Goal: Transaction & Acquisition: Obtain resource

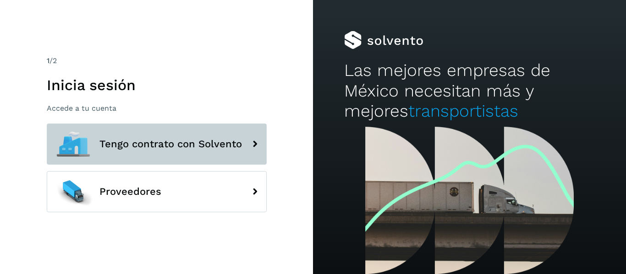
click at [212, 150] on span "Tengo contrato con Solvento" at bounding box center [170, 144] width 142 height 11
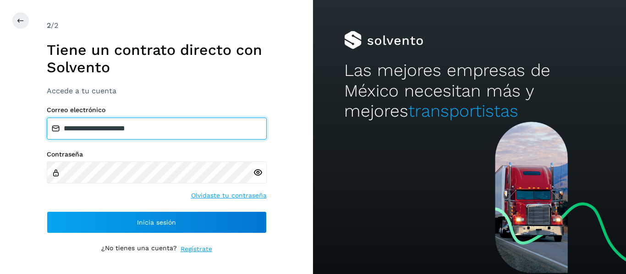
click at [159, 129] on input "**********" at bounding box center [157, 129] width 220 height 22
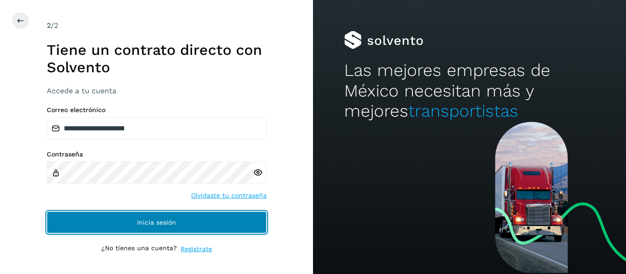
click at [168, 216] on button "Inicia sesión" at bounding box center [157, 223] width 220 height 22
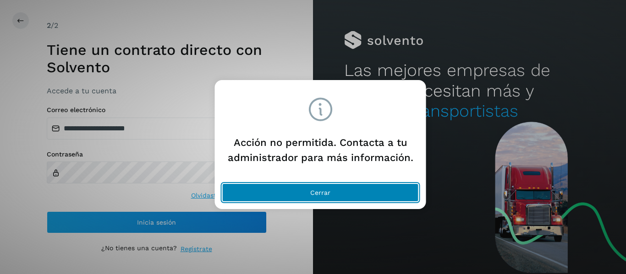
click at [275, 192] on button "Cerrar" at bounding box center [320, 193] width 197 height 18
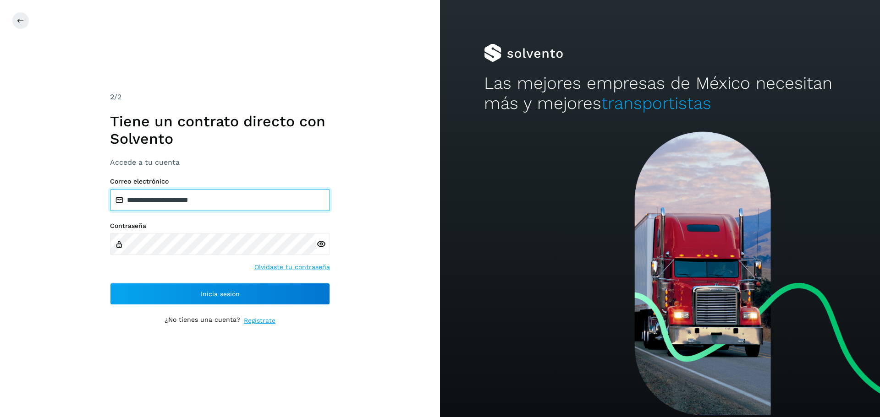
click at [227, 197] on input "**********" at bounding box center [220, 200] width 220 height 22
type input "**********"
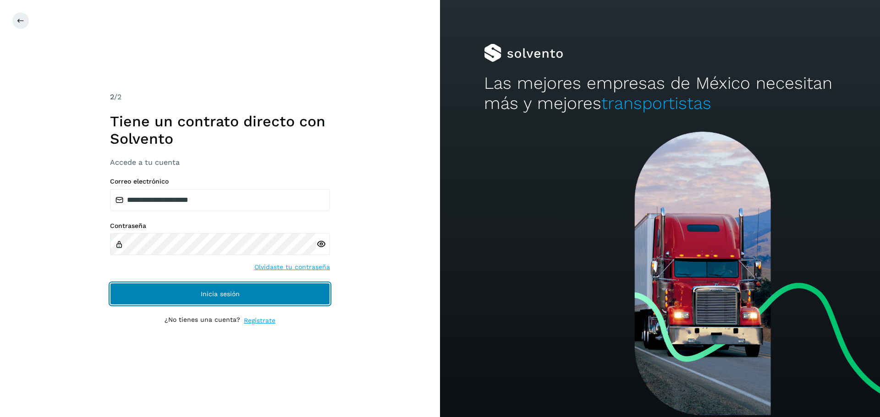
click at [202, 274] on span "Inicia sesión" at bounding box center [220, 294] width 39 height 6
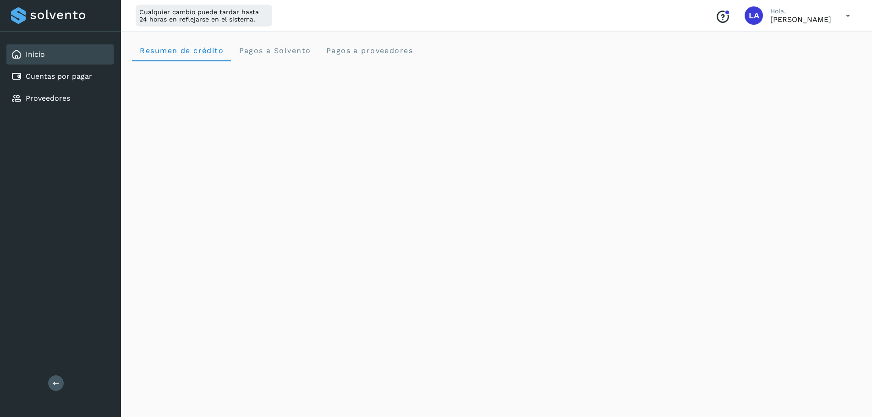
click at [625, 17] on icon at bounding box center [847, 15] width 19 height 19
click at [625, 63] on div "Cerrar sesión" at bounding box center [802, 58] width 109 height 17
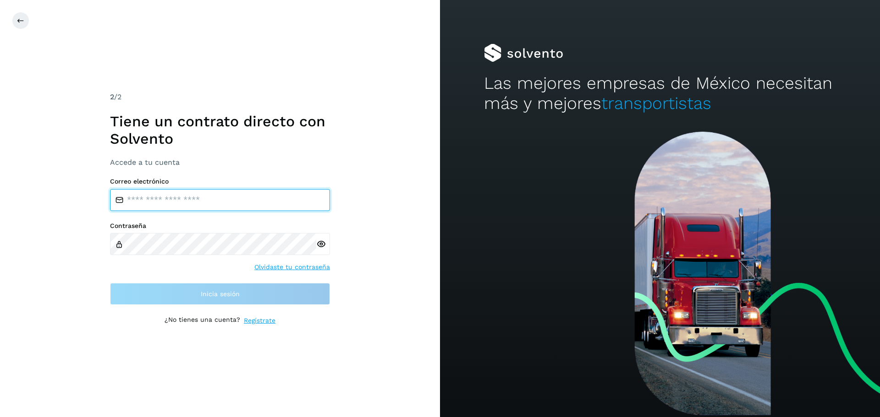
type input "**********"
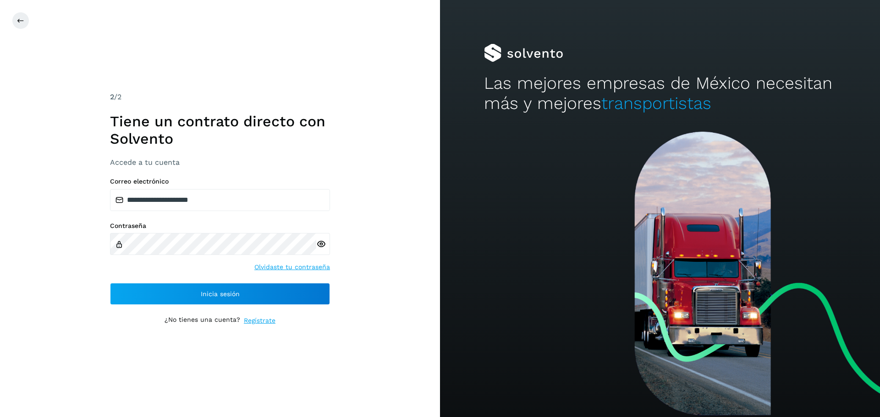
click at [52, 274] on div "**********" at bounding box center [220, 208] width 440 height 417
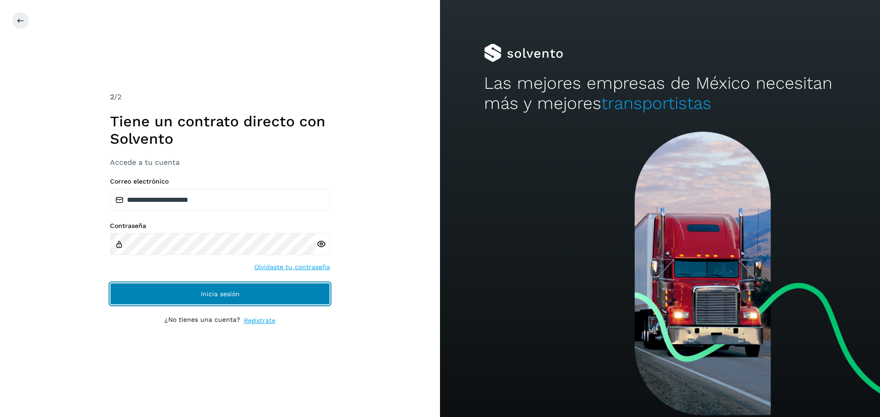
click at [230, 274] on span "Inicia sesión" at bounding box center [220, 294] width 39 height 6
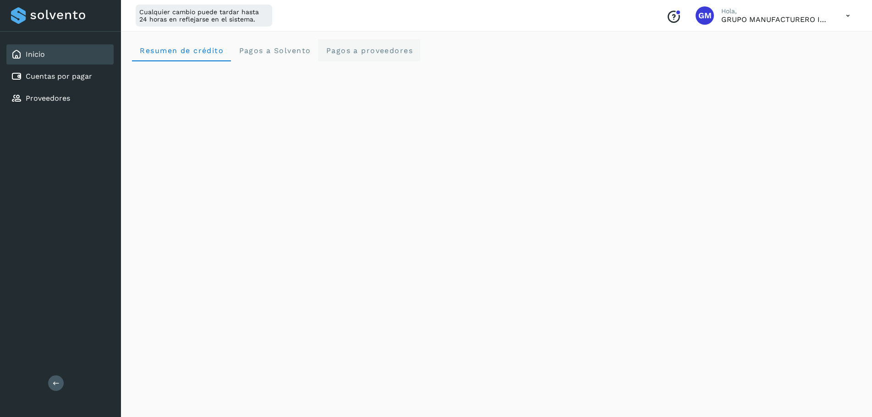
click at [354, 50] on span "Pagos a proveedores" at bounding box center [369, 50] width 88 height 9
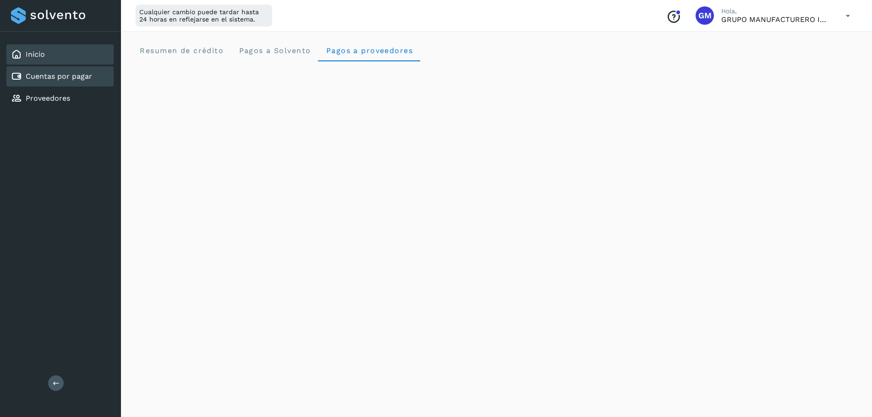
click at [46, 72] on link "Cuentas por pagar" at bounding box center [59, 76] width 66 height 9
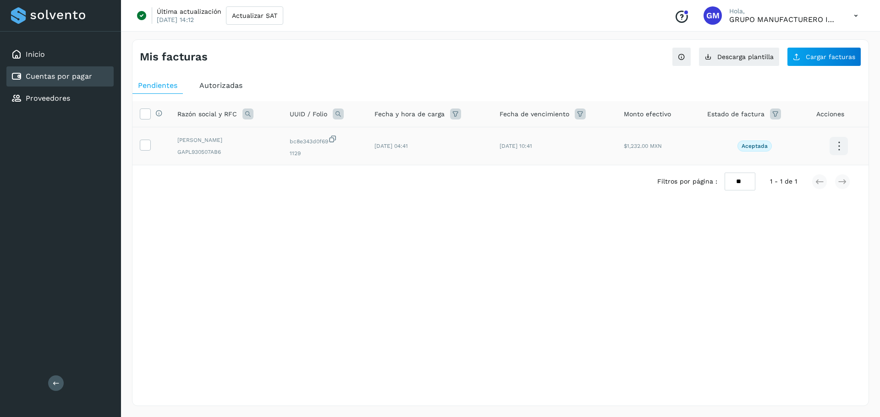
click at [230, 142] on span "[PERSON_NAME]" at bounding box center [226, 140] width 98 height 8
click at [492, 140] on td "[DATE] 04:41" at bounding box center [554, 146] width 125 height 38
click at [616, 140] on td "[DATE] 10:41" at bounding box center [657, 146] width 83 height 38
click at [625, 142] on icon at bounding box center [839, 147] width 22 height 22
click at [625, 141] on button "Ver Detalle" at bounding box center [792, 137] width 109 height 18
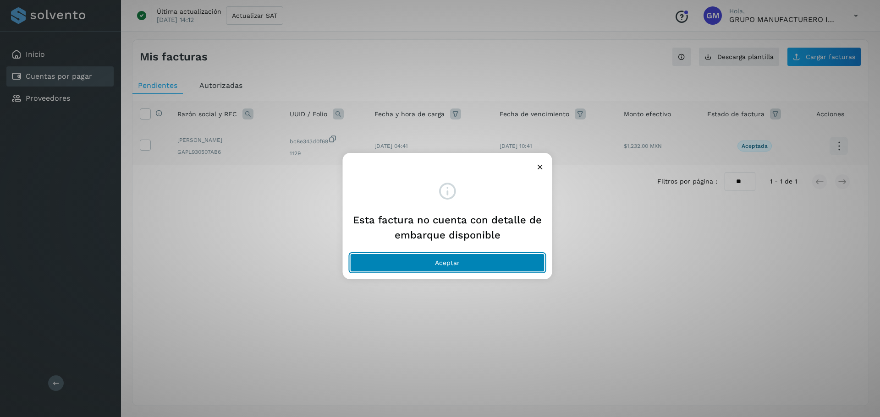
click at [452, 263] on span "Aceptar" at bounding box center [447, 263] width 25 height 6
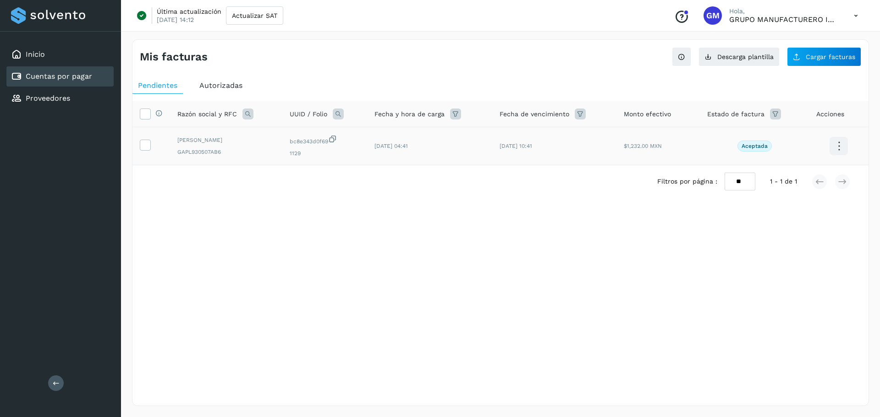
click at [625, 146] on icon at bounding box center [839, 147] width 22 height 22
click at [625, 158] on button "Factura XML" at bounding box center [792, 155] width 109 height 17
click at [455, 232] on div "Mis facturas Ver instrucciones para cargar Facturas Descarga plantilla Cargar f…" at bounding box center [500, 222] width 737 height 367
click at [146, 145] on icon at bounding box center [145, 145] width 10 height 10
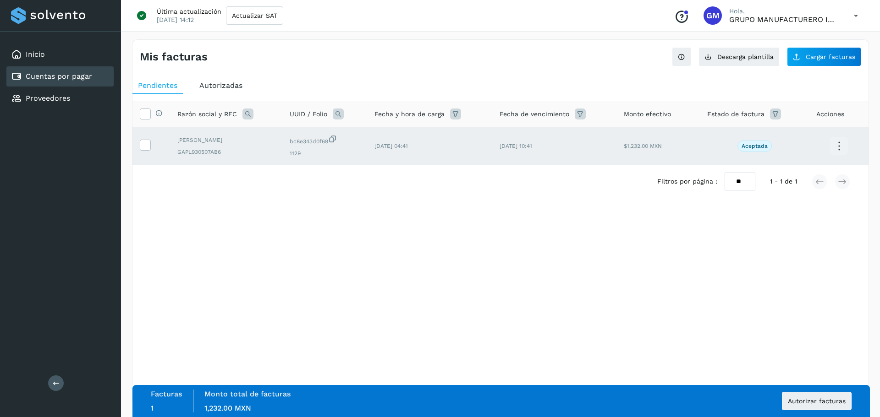
click at [625, 148] on icon at bounding box center [839, 147] width 22 height 22
click at [465, 252] on div at bounding box center [440, 208] width 880 height 417
click at [348, 258] on div "Mis facturas Ver instrucciones para cargar Facturas Descarga plantilla Cargar f…" at bounding box center [500, 222] width 737 height 367
click at [451, 242] on div "Mis facturas Ver instrucciones para cargar Facturas Descarga plantilla Cargar f…" at bounding box center [500, 222] width 737 height 367
click at [147, 144] on icon at bounding box center [145, 145] width 10 height 10
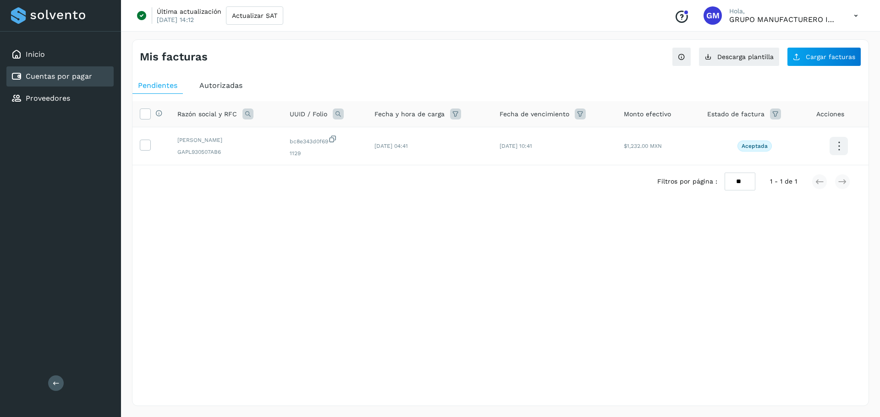
click at [625, 144] on icon at bounding box center [839, 147] width 22 height 22
click at [625, 245] on div at bounding box center [440, 208] width 880 height 417
click at [625, 143] on icon at bounding box center [839, 147] width 22 height 22
click at [554, 274] on div at bounding box center [440, 208] width 880 height 417
click at [479, 243] on div "Mis facturas Ver instrucciones para cargar Facturas Descarga plantilla Cargar f…" at bounding box center [500, 222] width 737 height 367
